Goal: Information Seeking & Learning: Learn about a topic

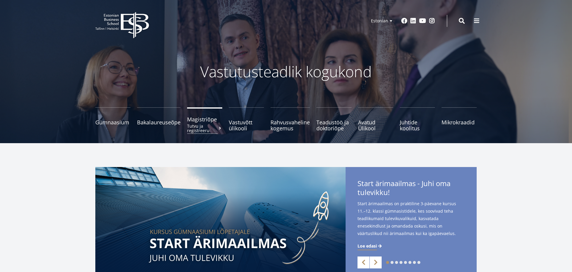
click at [200, 124] on small "Tutvu ja registreeru" at bounding box center [204, 128] width 35 height 9
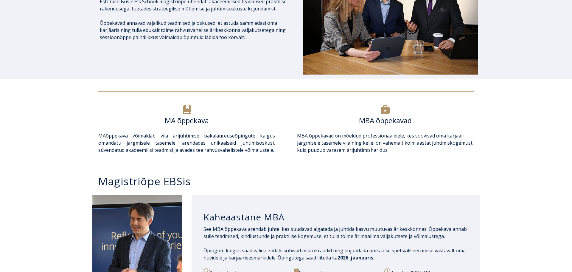
scroll to position [188, 0]
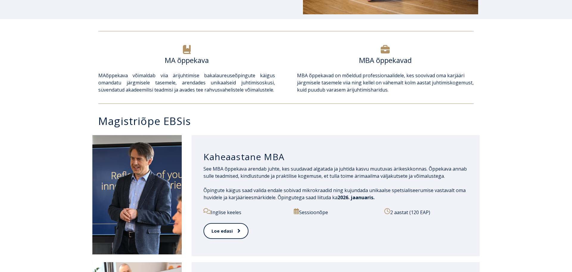
click at [401, 58] on h6 "MBA õppekavad" at bounding box center [385, 60] width 177 height 9
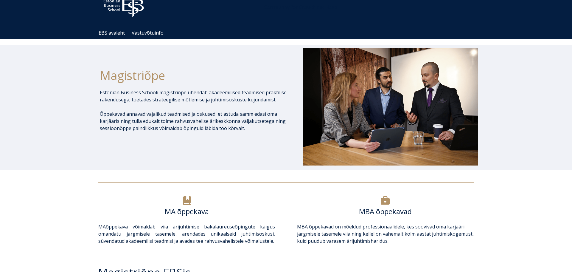
scroll to position [0, 0]
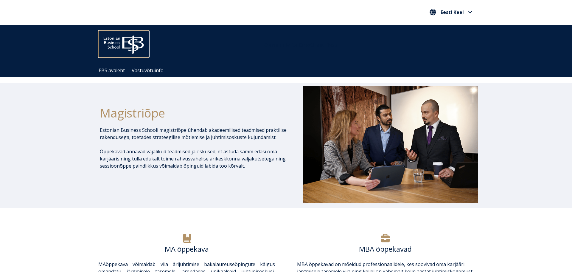
click at [136, 45] on img at bounding box center [123, 44] width 51 height 26
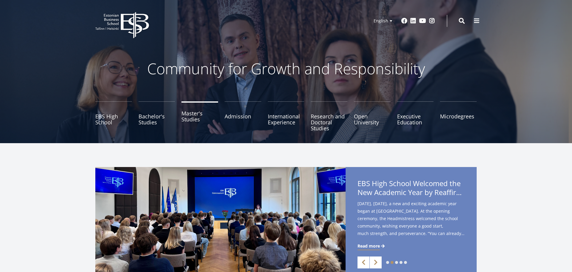
click at [188, 118] on link "Master's Studies" at bounding box center [199, 116] width 37 height 30
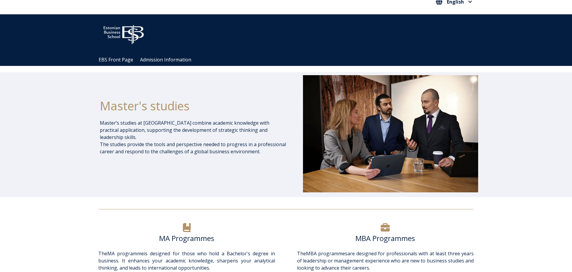
scroll to position [24, 0]
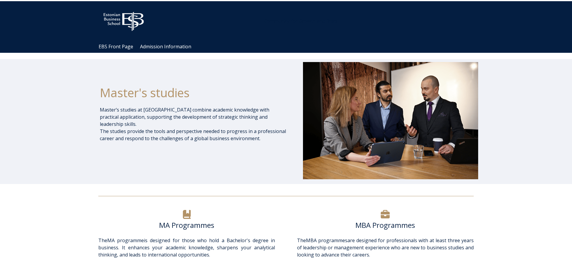
click at [187, 213] on icon at bounding box center [187, 214] width 8 height 9
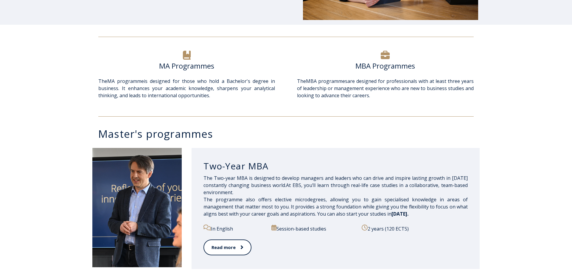
scroll to position [0, 0]
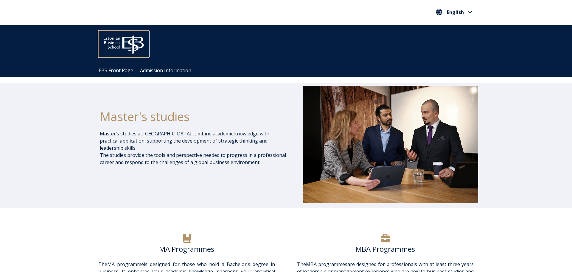
click at [131, 45] on img at bounding box center [123, 44] width 51 height 26
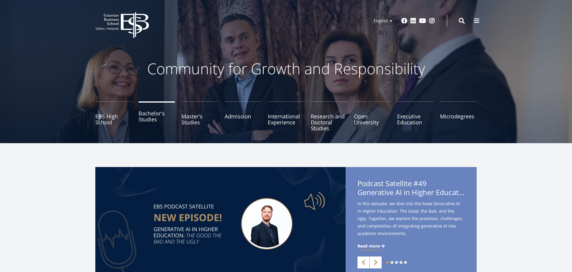
click at [142, 118] on link "Bachelor's Studies" at bounding box center [157, 116] width 37 height 30
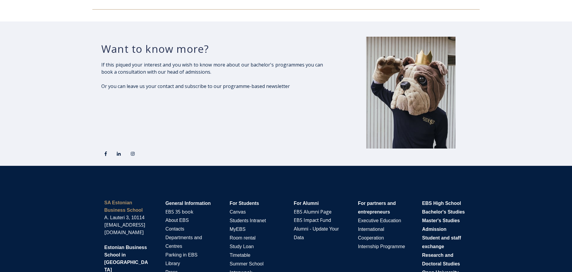
scroll to position [988, 0]
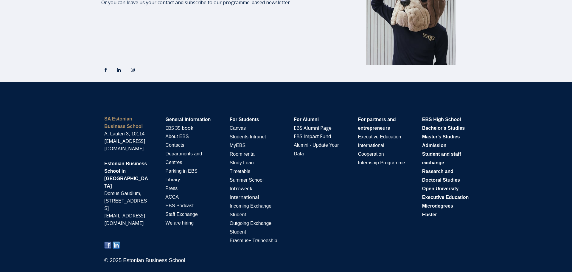
click at [246, 227] on div "For Students Canvas Students Intranet MyEBS Room rental Study Loan Timetable Su…" at bounding box center [254, 180] width 49 height 130
click at [247, 224] on span "Outgoing Exchange Student" at bounding box center [251, 228] width 42 height 14
